Goal: Book appointment/travel/reservation

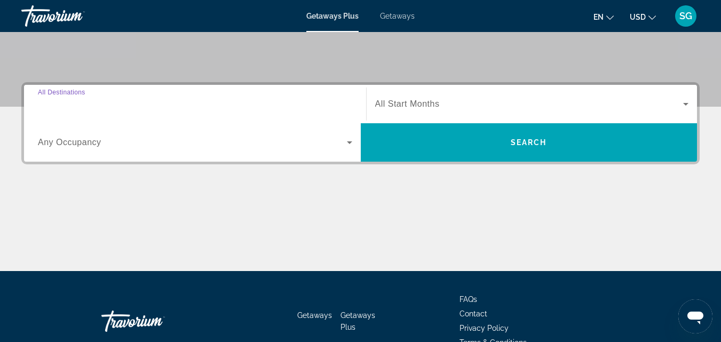
click at [120, 107] on input "Destination All Destinations" at bounding box center [195, 104] width 314 height 13
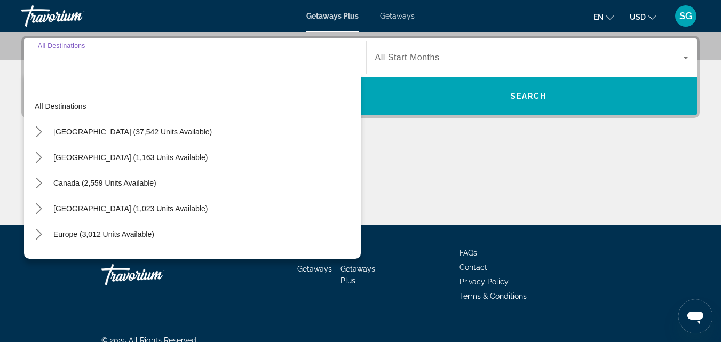
scroll to position [261, 0]
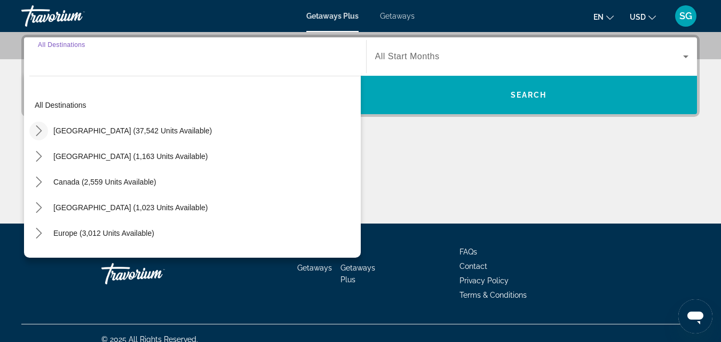
click at [42, 132] on icon "Toggle United States (37,542 units available) submenu" at bounding box center [39, 130] width 11 height 11
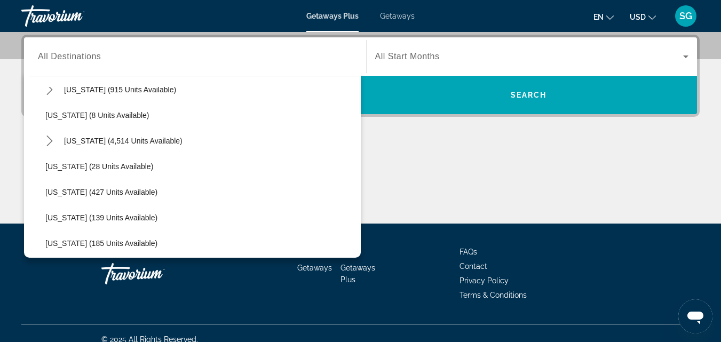
scroll to position [138, 0]
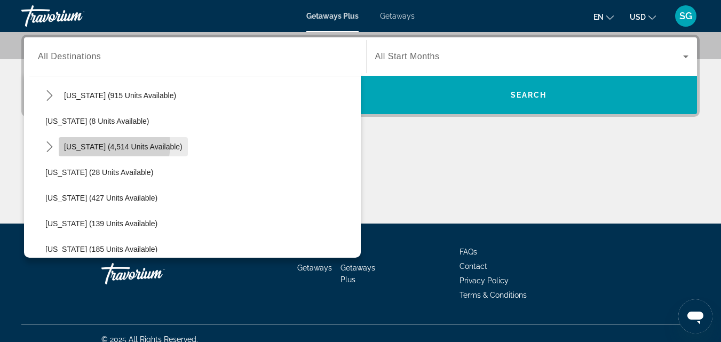
click at [113, 145] on span "[US_STATE] (4,514 units available)" at bounding box center [123, 146] width 118 height 9
type input "**********"
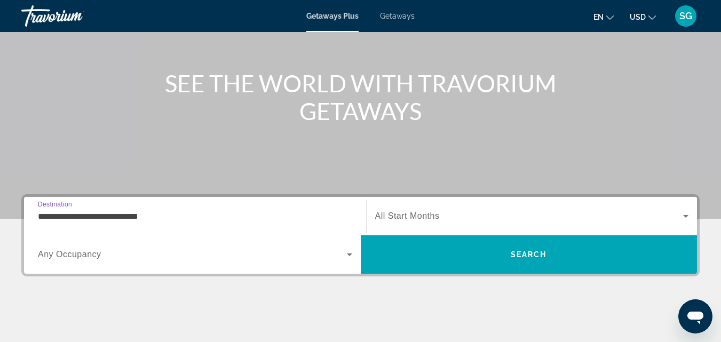
scroll to position [101, 0]
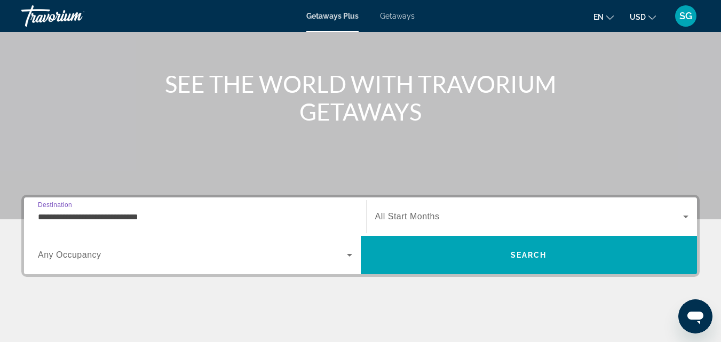
click at [385, 14] on span "Getaways" at bounding box center [397, 16] width 35 height 9
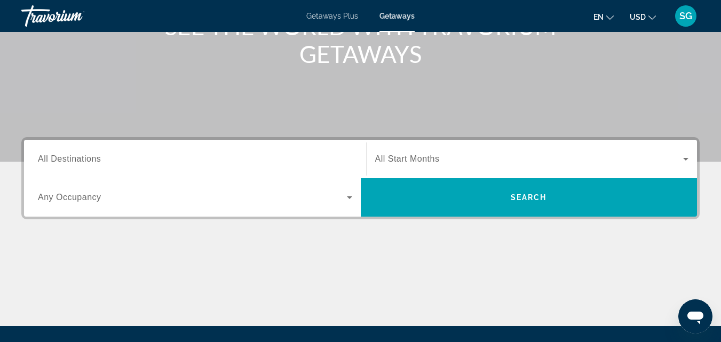
scroll to position [213, 0]
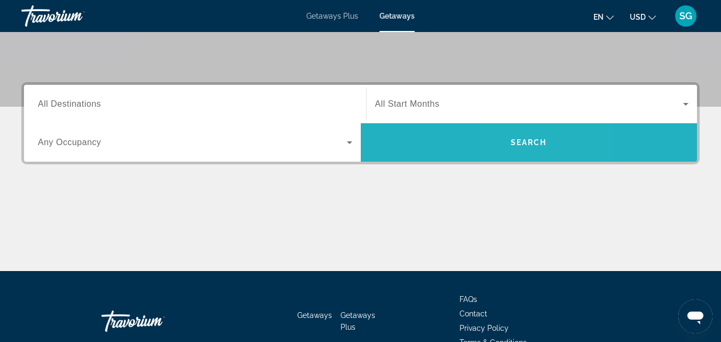
click at [521, 134] on span "Search" at bounding box center [529, 143] width 337 height 26
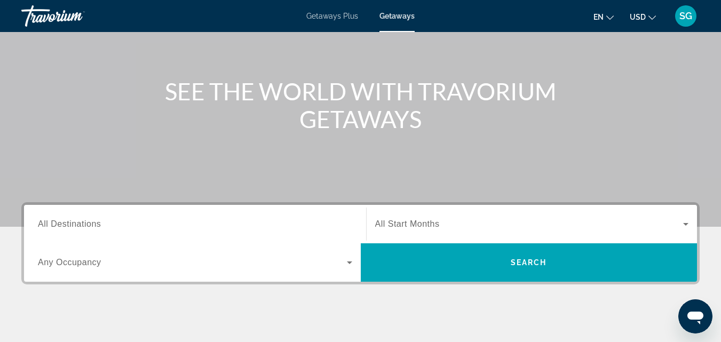
scroll to position [107, 0]
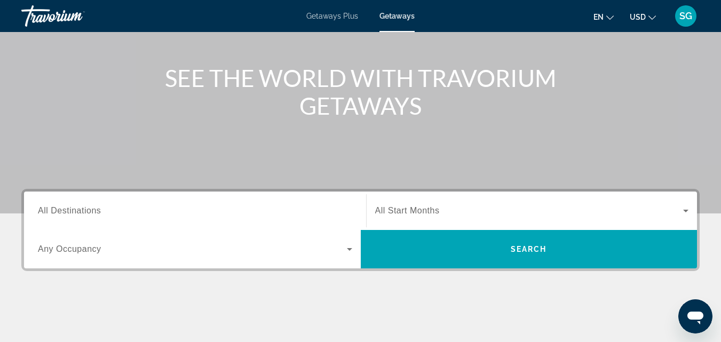
click at [147, 221] on div "Search widget" at bounding box center [195, 211] width 314 height 30
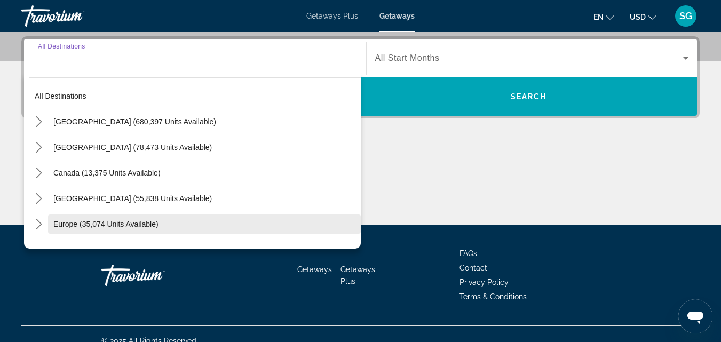
scroll to position [261, 0]
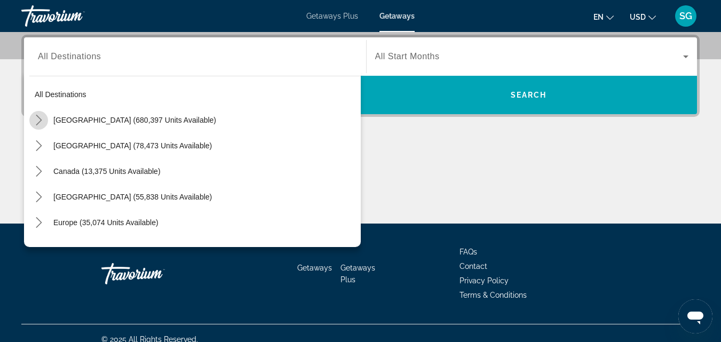
click at [39, 120] on icon "Toggle United States (680,397 units available) submenu" at bounding box center [39, 120] width 11 height 11
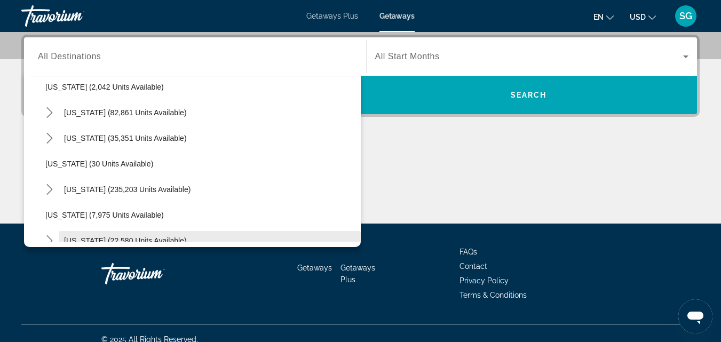
scroll to position [138, 0]
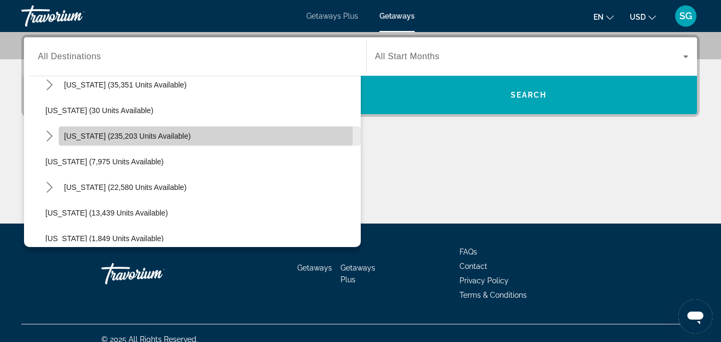
click at [154, 133] on span "[US_STATE] (235,203 units available)" at bounding box center [127, 136] width 126 height 9
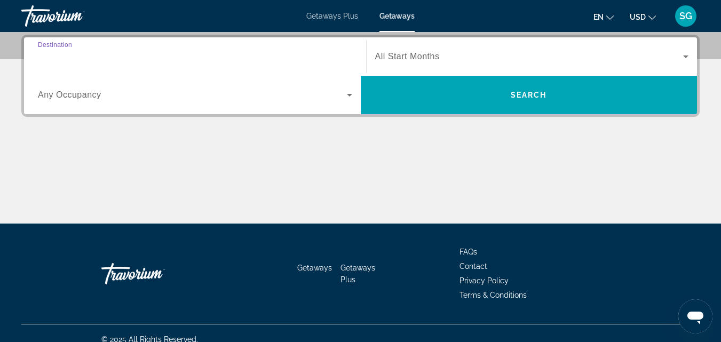
type input "**********"
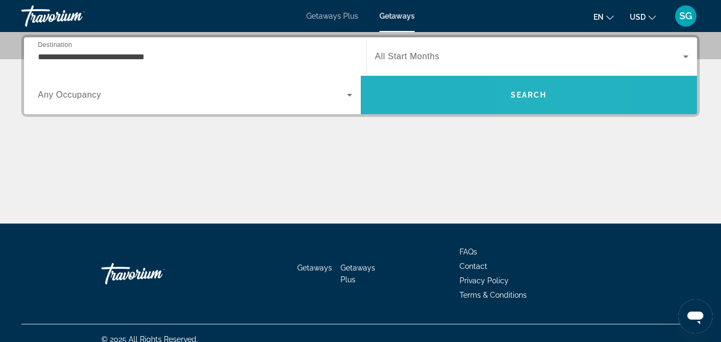
click at [535, 98] on span "Search" at bounding box center [529, 95] width 36 height 9
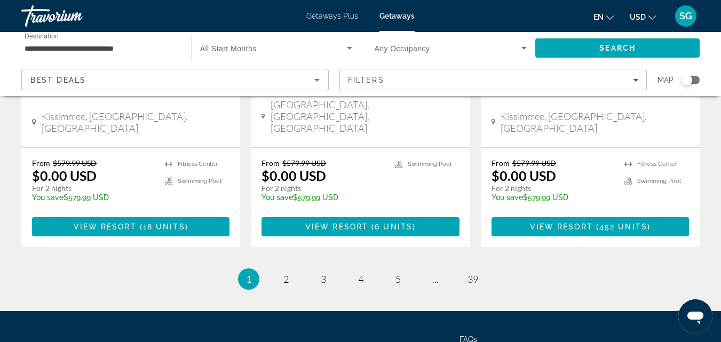
scroll to position [1481, 0]
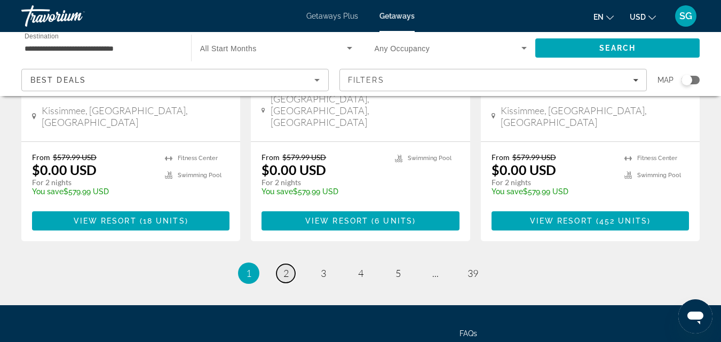
click at [288, 267] on span "2" at bounding box center [285, 273] width 5 height 12
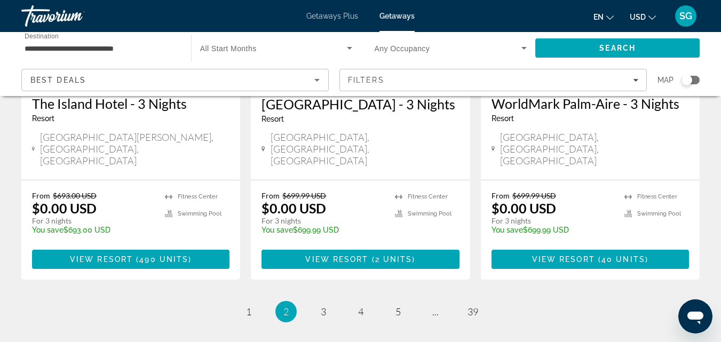
scroll to position [1481, 0]
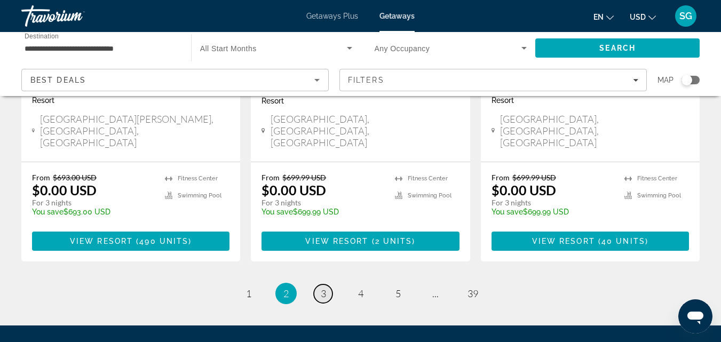
click at [321, 288] on span "3" at bounding box center [323, 294] width 5 height 12
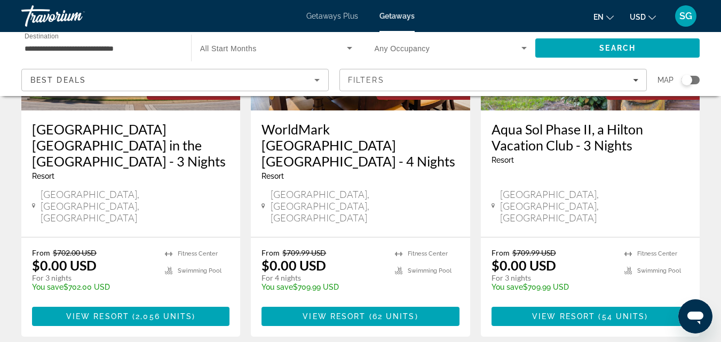
scroll to position [1494, 0]
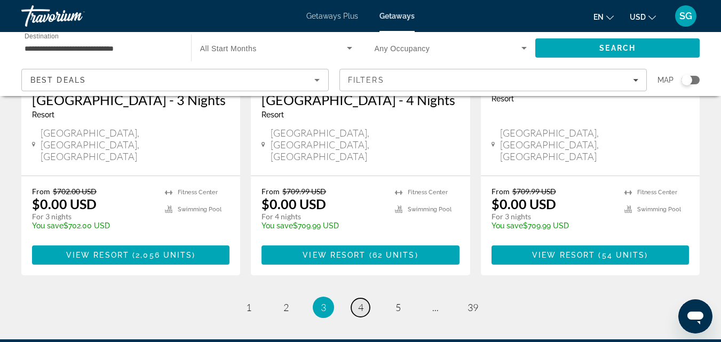
click at [363, 298] on link "page 4" at bounding box center [360, 307] width 19 height 19
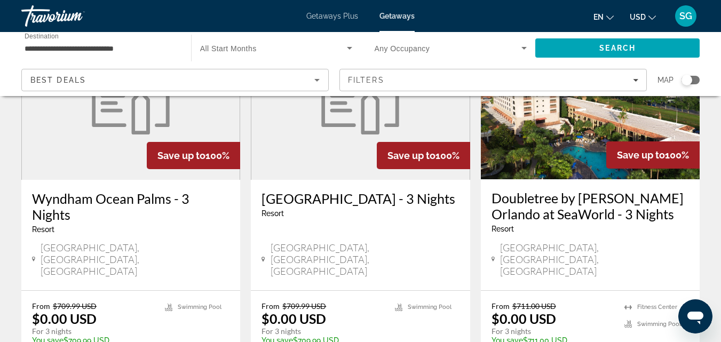
scroll to position [107, 0]
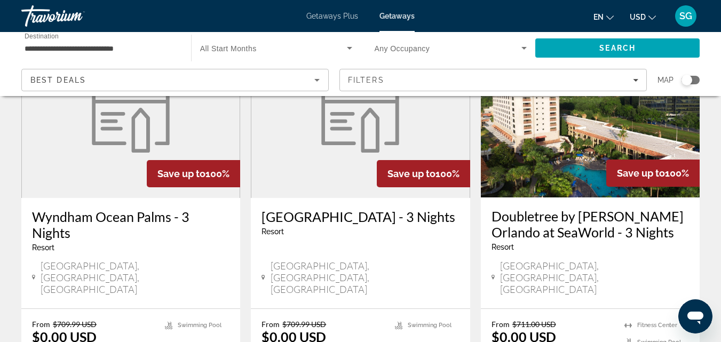
click at [589, 220] on h3 "Doubletree by [PERSON_NAME] Orlando at SeaWorld - 3 Nights" at bounding box center [589, 224] width 197 height 32
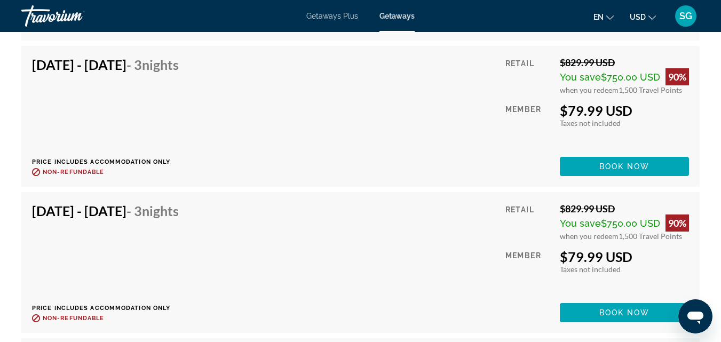
scroll to position [10029, 0]
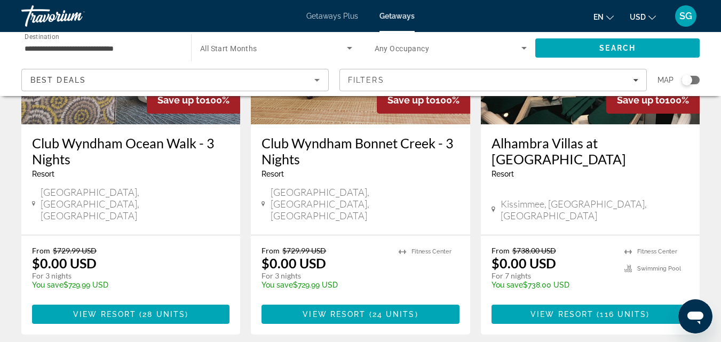
scroll to position [1387, 0]
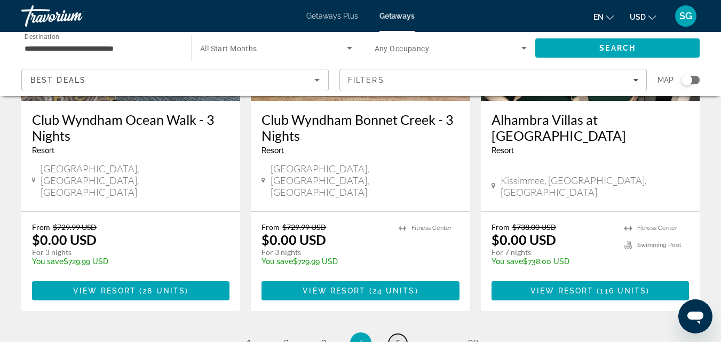
click at [394, 334] on link "page 5" at bounding box center [397, 343] width 19 height 19
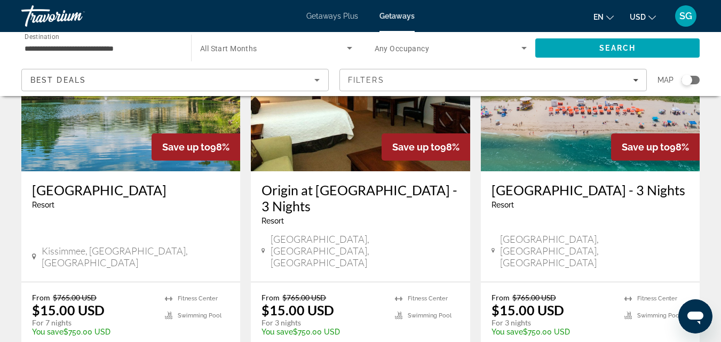
scroll to position [1440, 0]
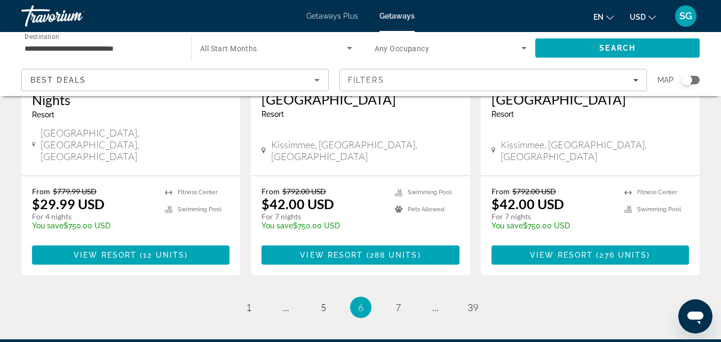
scroll to position [1480, 0]
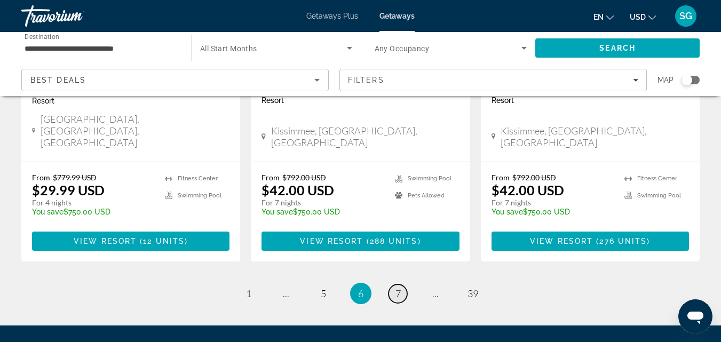
click at [396, 288] on span "7" at bounding box center [397, 294] width 5 height 12
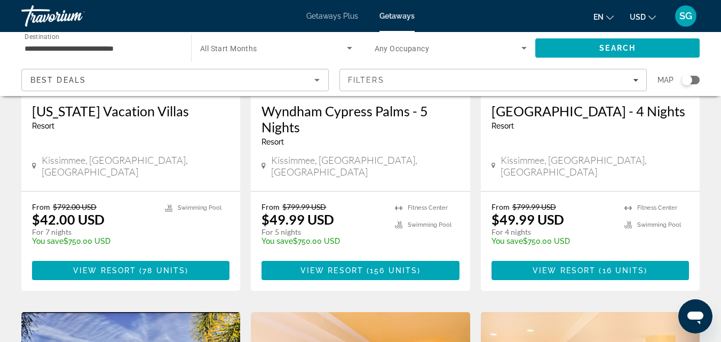
scroll to position [213, 0]
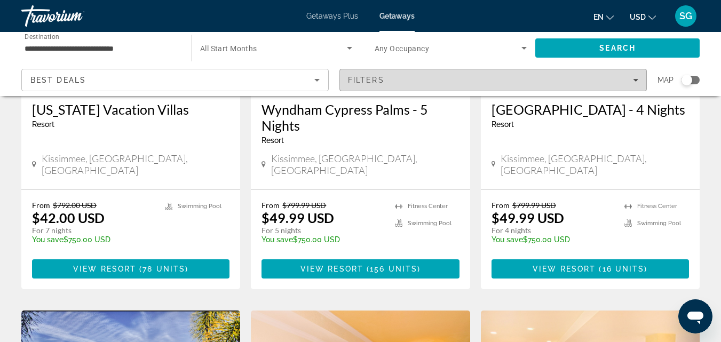
click at [636, 81] on icon "Filters" at bounding box center [635, 79] width 5 height 5
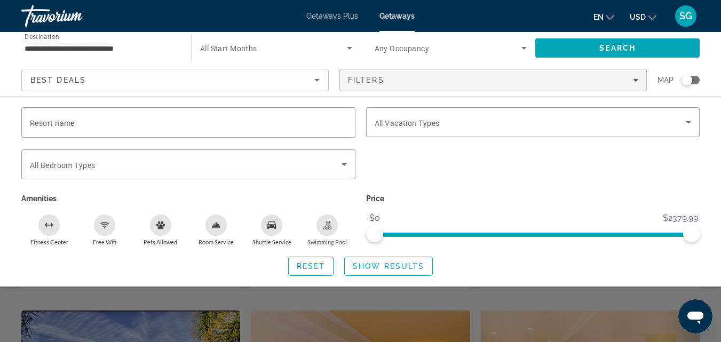
click at [601, 165] on div "Search widget" at bounding box center [533, 170] width 345 height 42
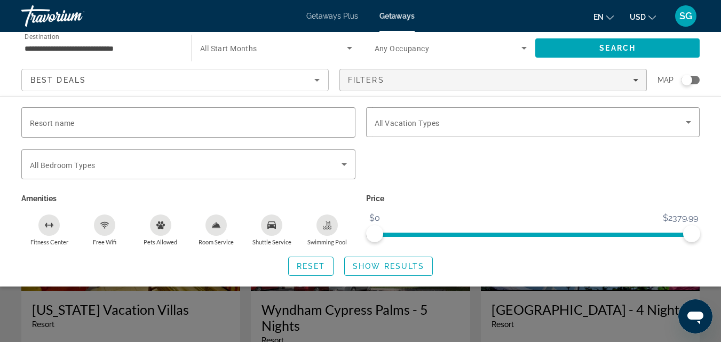
scroll to position [0, 0]
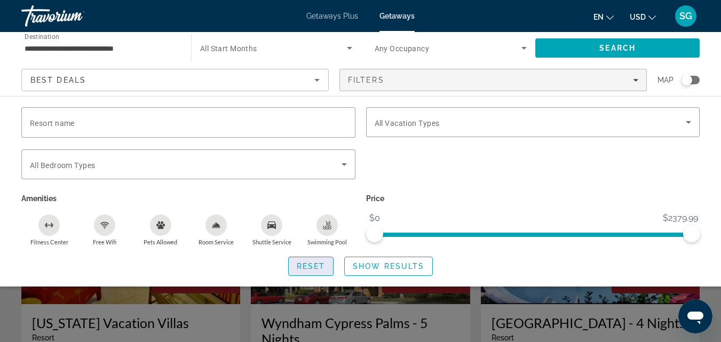
click at [318, 258] on span "Search widget" at bounding box center [311, 266] width 45 height 26
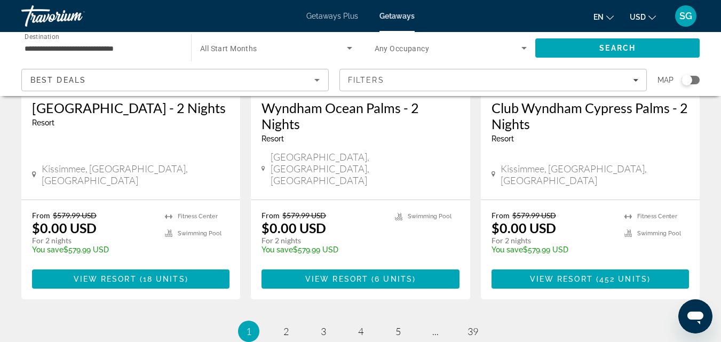
scroll to position [1440, 0]
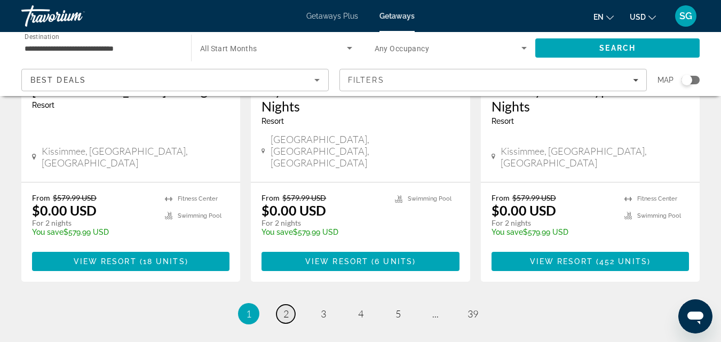
click at [288, 308] on span "2" at bounding box center [285, 314] width 5 height 12
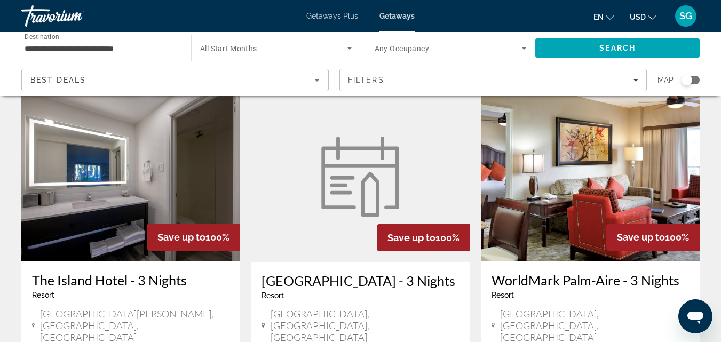
scroll to position [1387, 0]
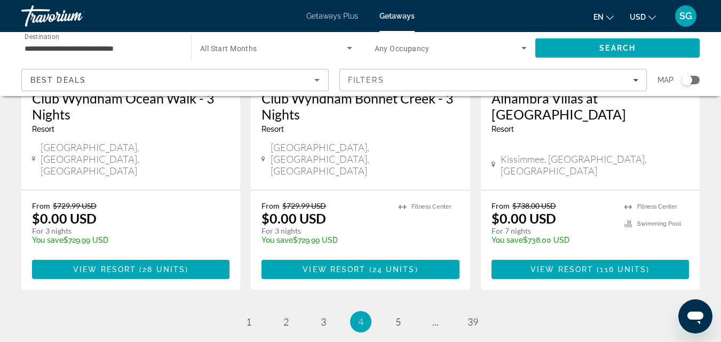
scroll to position [1440, 0]
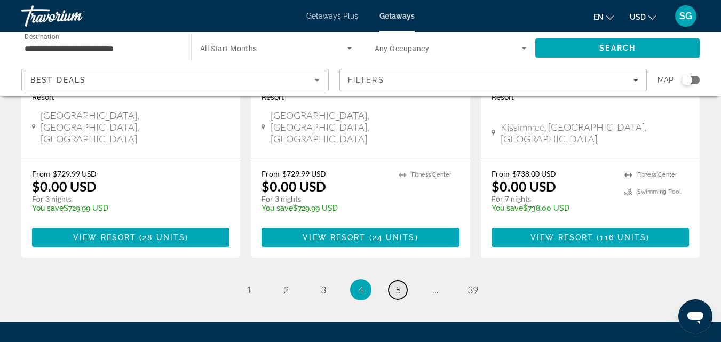
click at [396, 284] on span "5" at bounding box center [397, 290] width 5 height 12
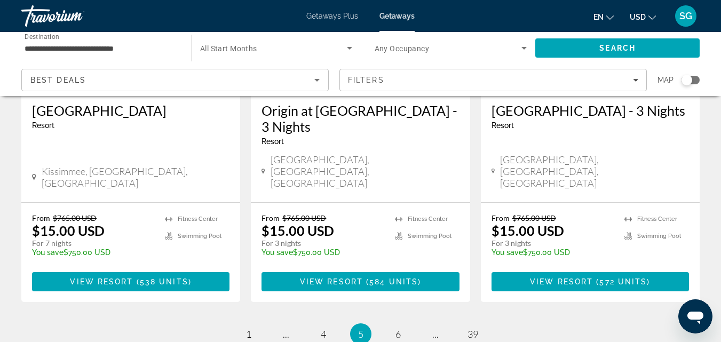
scroll to position [1480, 0]
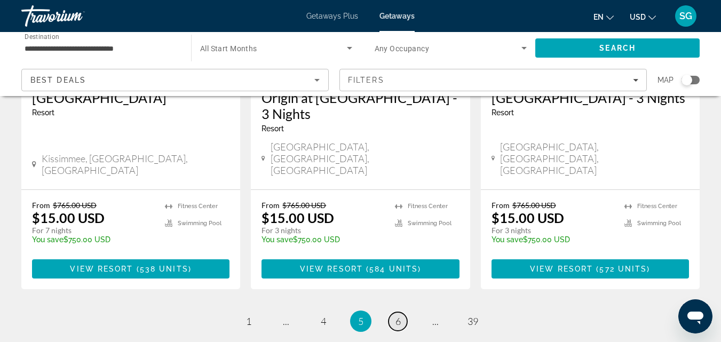
click at [395, 315] on span "6" at bounding box center [397, 321] width 5 height 12
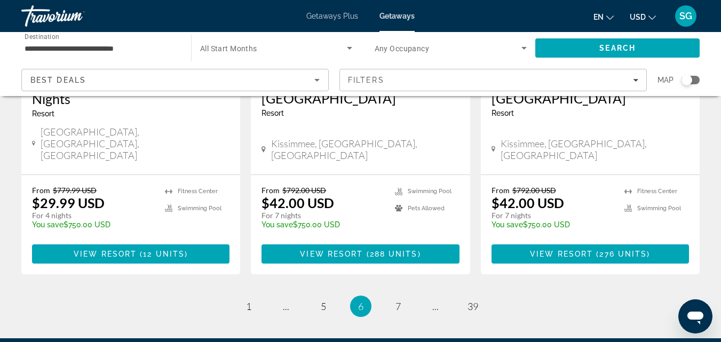
scroll to position [1480, 0]
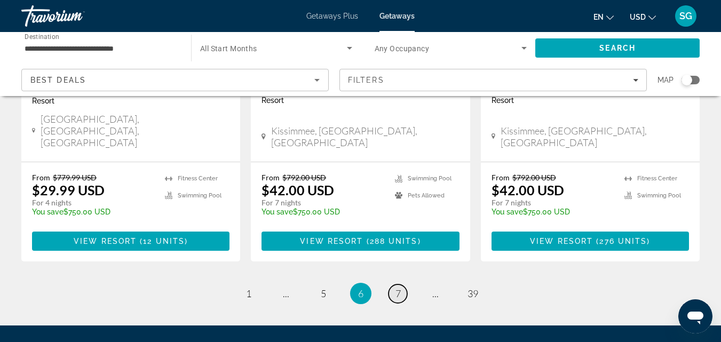
click at [399, 288] on span "7" at bounding box center [397, 294] width 5 height 12
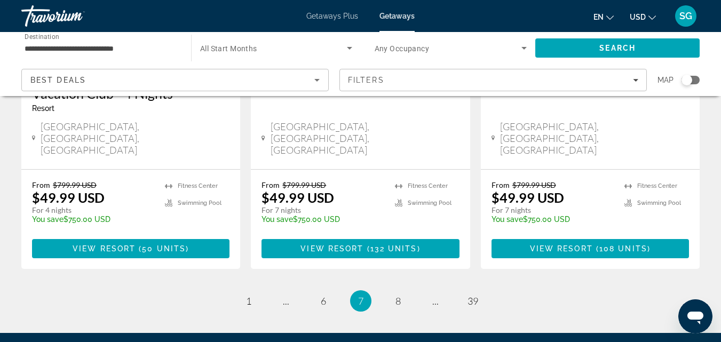
scroll to position [1480, 0]
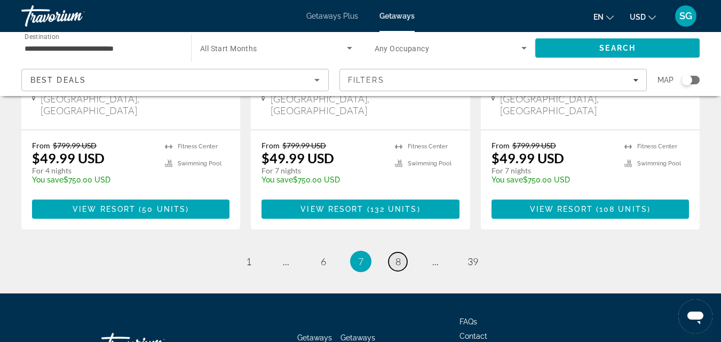
click at [399, 256] on span "8" at bounding box center [397, 262] width 5 height 12
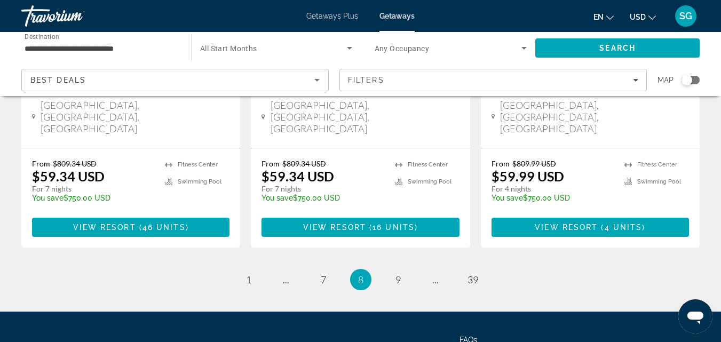
scroll to position [1480, 0]
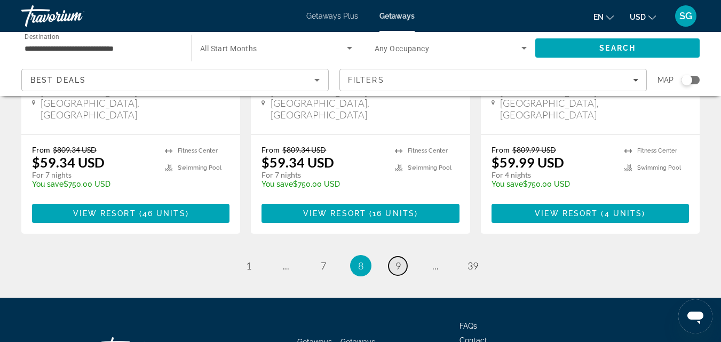
click at [399, 260] on span "9" at bounding box center [397, 266] width 5 height 12
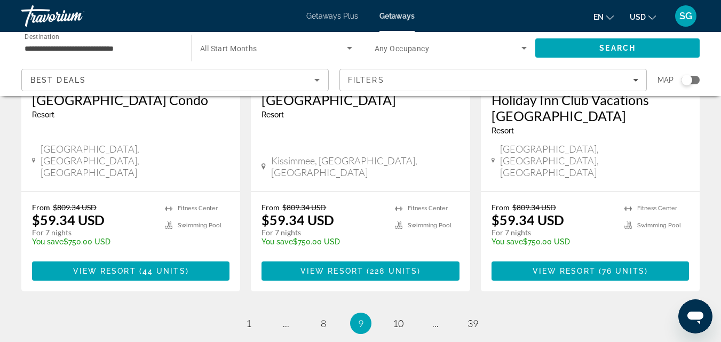
scroll to position [1440, 0]
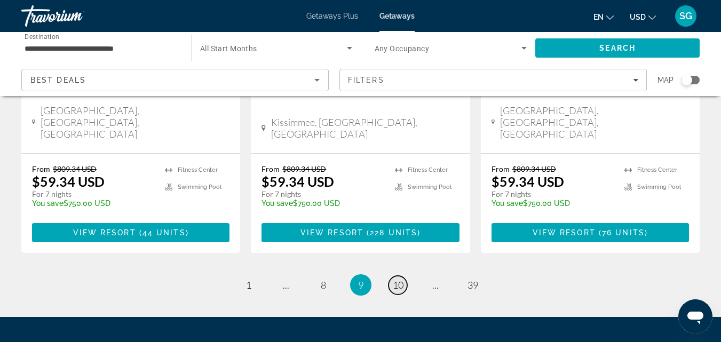
click at [403, 276] on link "page 10" at bounding box center [397, 285] width 19 height 19
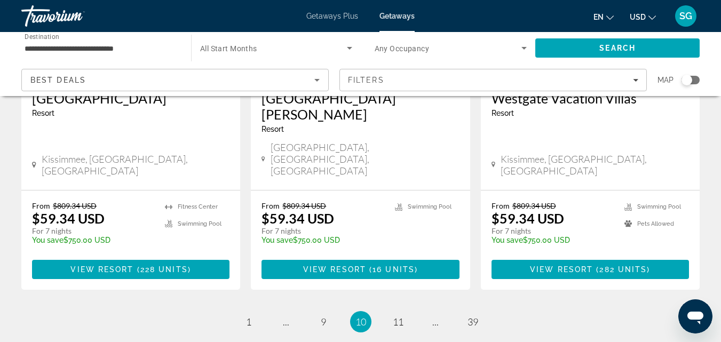
scroll to position [1432, 0]
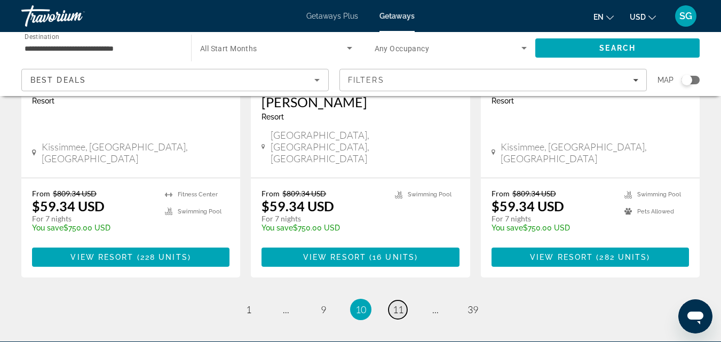
click at [398, 304] on span "11" at bounding box center [398, 310] width 11 height 12
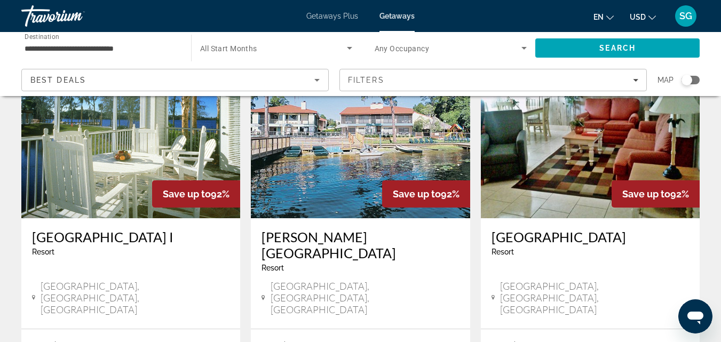
scroll to position [1387, 0]
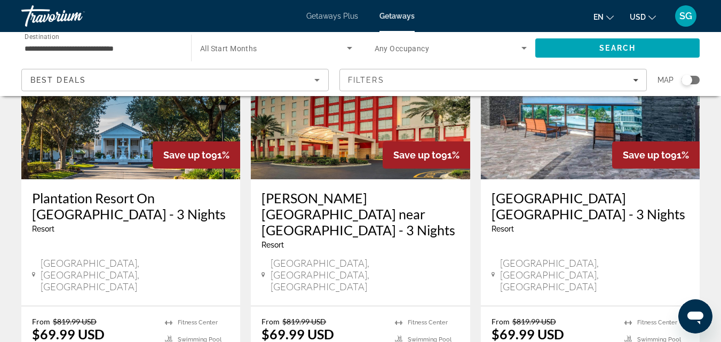
scroll to position [107, 0]
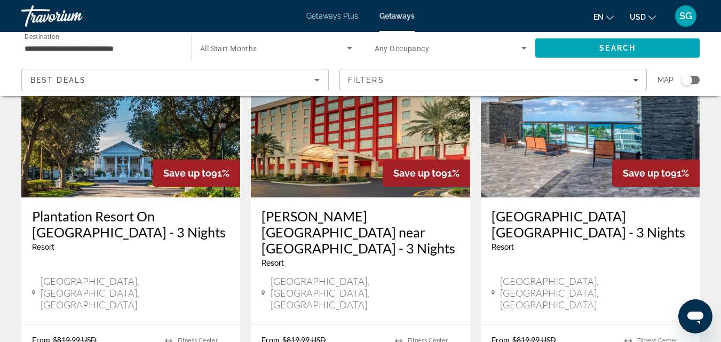
click at [366, 226] on h3 "[PERSON_NAME][GEOGRAPHIC_DATA] near [GEOGRAPHIC_DATA] - 3 Nights" at bounding box center [359, 232] width 197 height 48
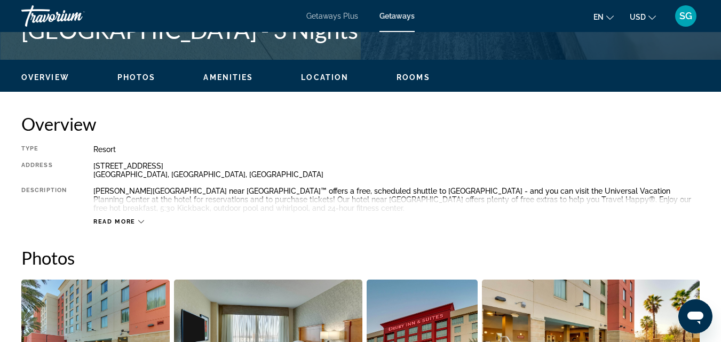
scroll to position [480, 0]
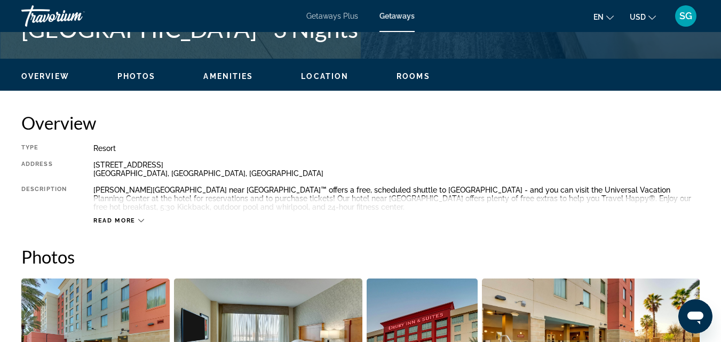
click at [133, 217] on button "Read more" at bounding box center [118, 221] width 51 height 8
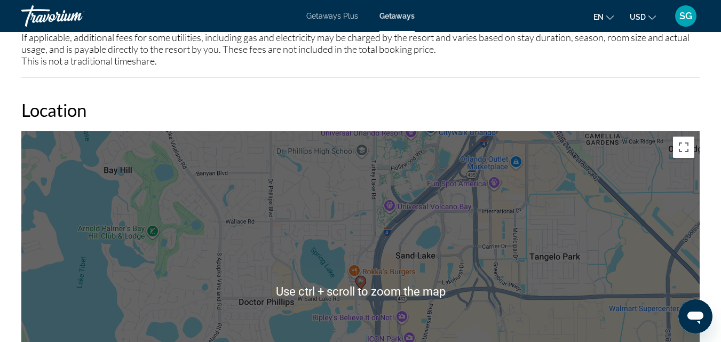
scroll to position [1387, 0]
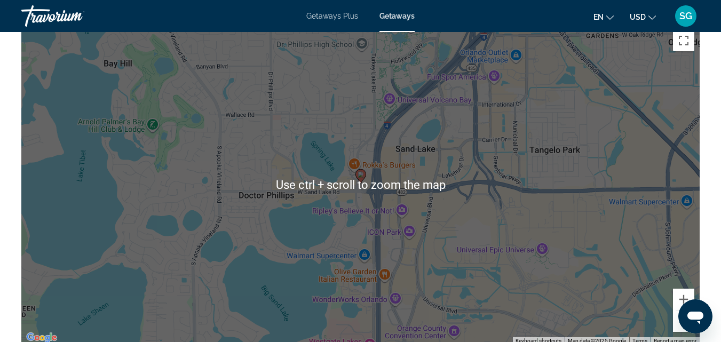
click at [552, 236] on div "To activate drag with keyboard, press Alt + Enter. Once in keyboard drag state,…" at bounding box center [360, 185] width 678 height 320
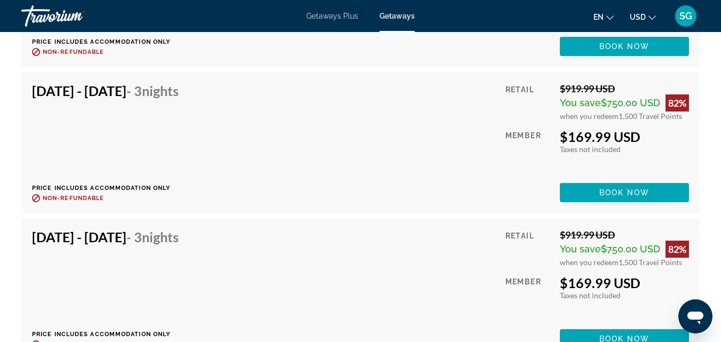
scroll to position [18778, 0]
